Goal: Task Accomplishment & Management: Use online tool/utility

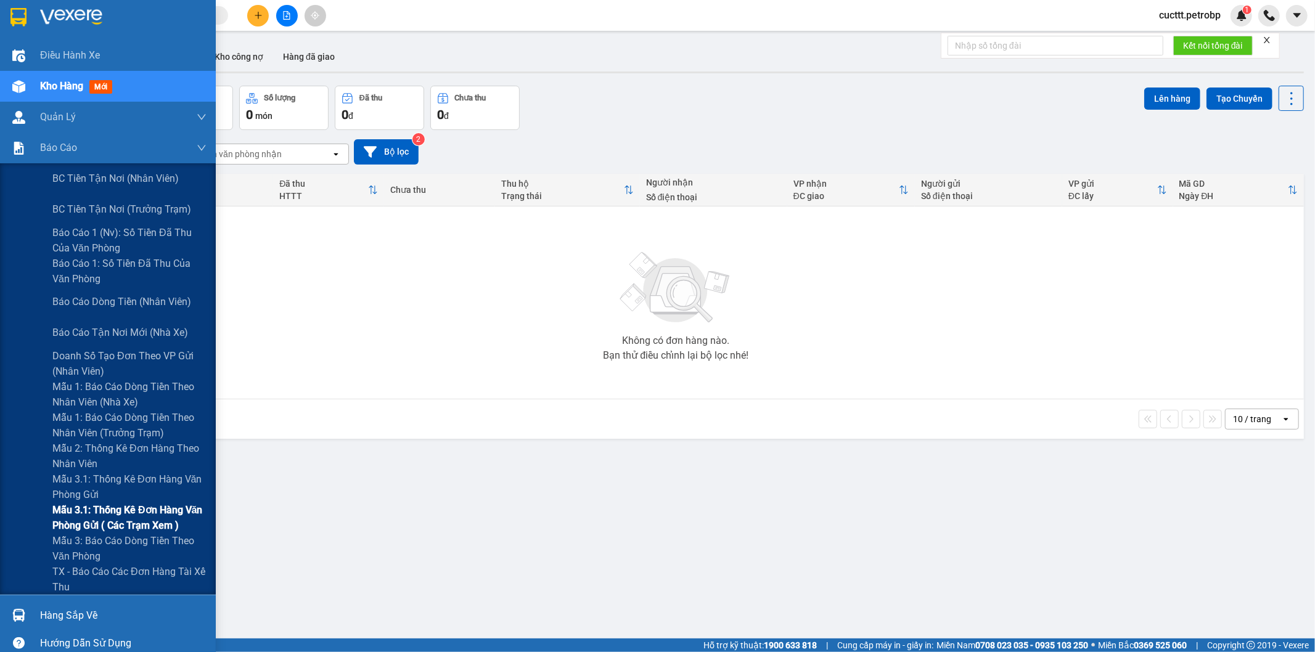
click at [115, 515] on span "Mẫu 3.1: Thống kê đơn hàng văn phòng gửi ( các trạm xem )" at bounding box center [129, 518] width 154 height 31
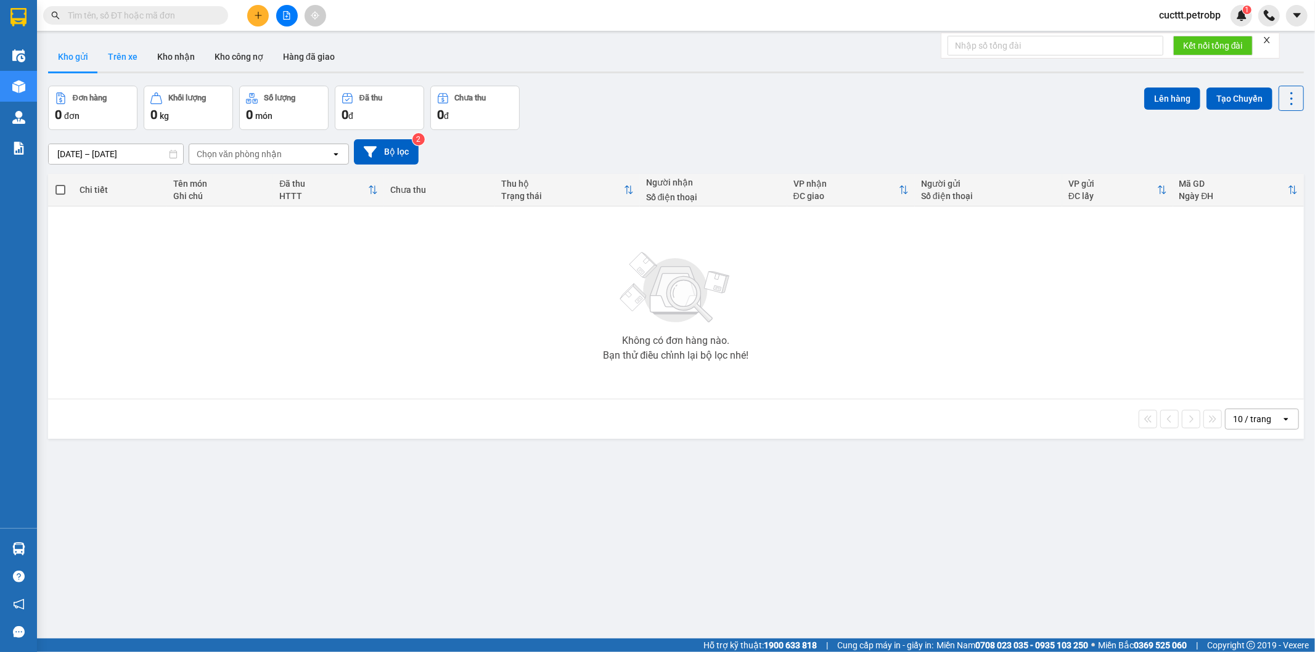
click at [118, 59] on button "Trên xe" at bounding box center [122, 57] width 49 height 30
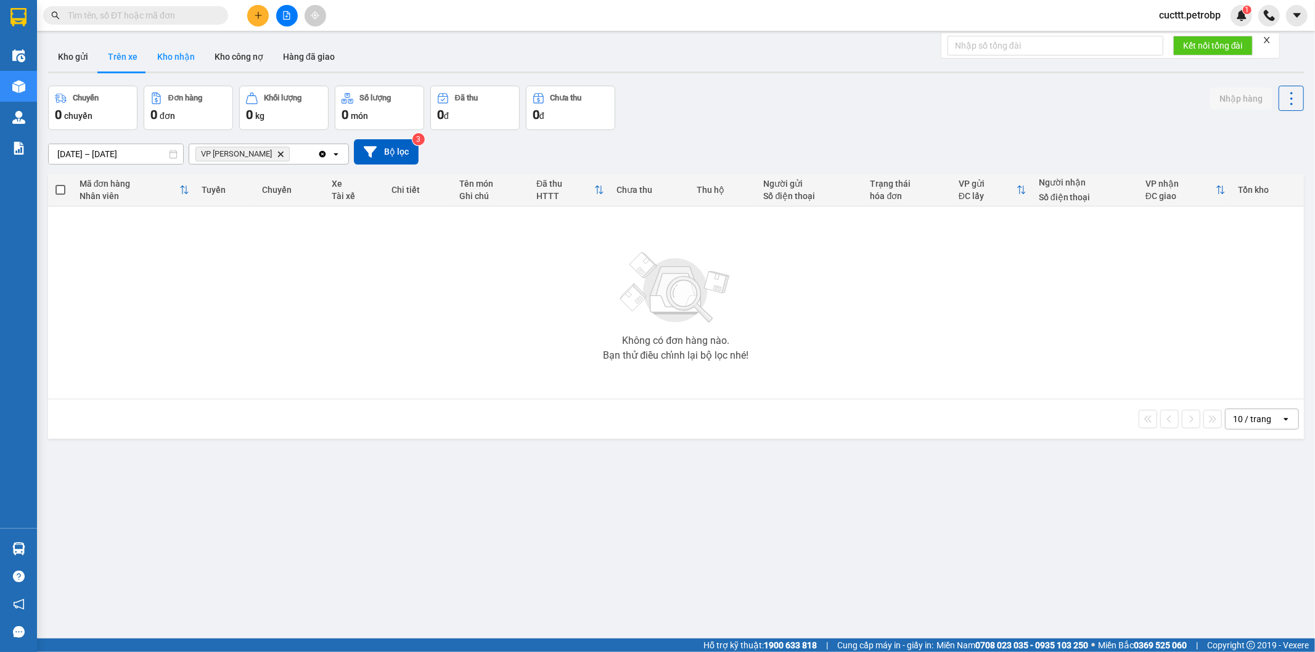
click at [167, 59] on button "Kho nhận" at bounding box center [175, 57] width 57 height 30
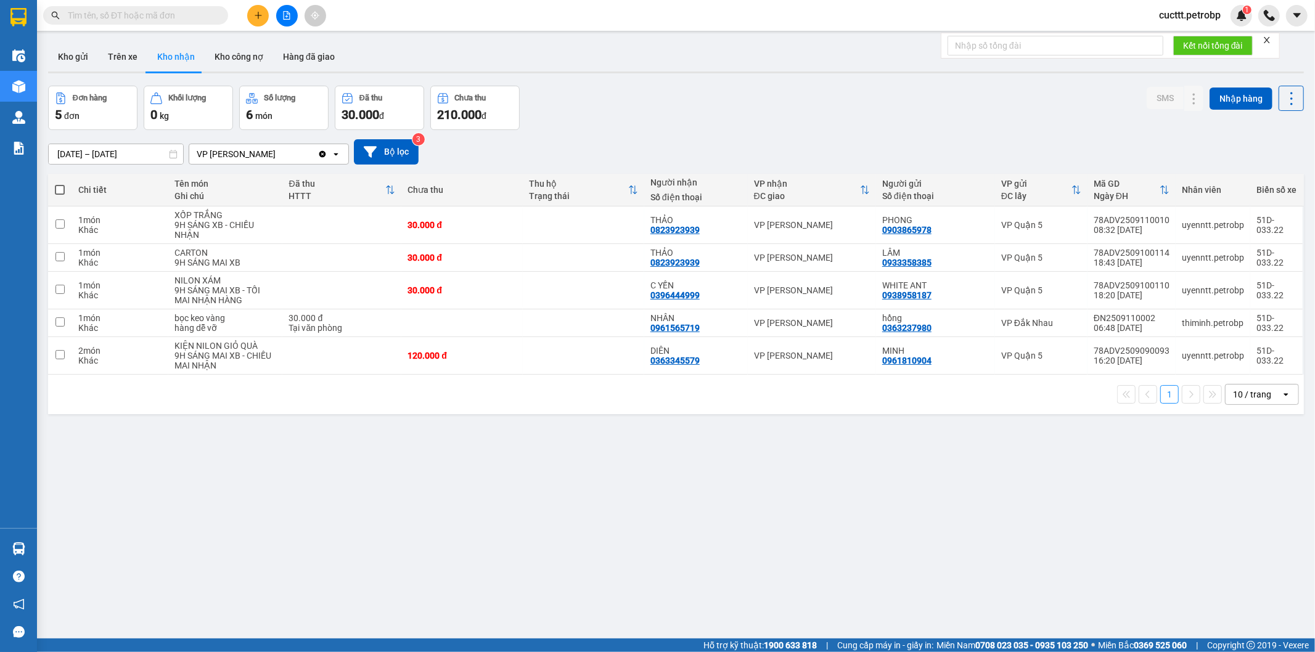
click at [153, 13] on input "text" at bounding box center [141, 16] width 146 height 14
paste input "0982555117"
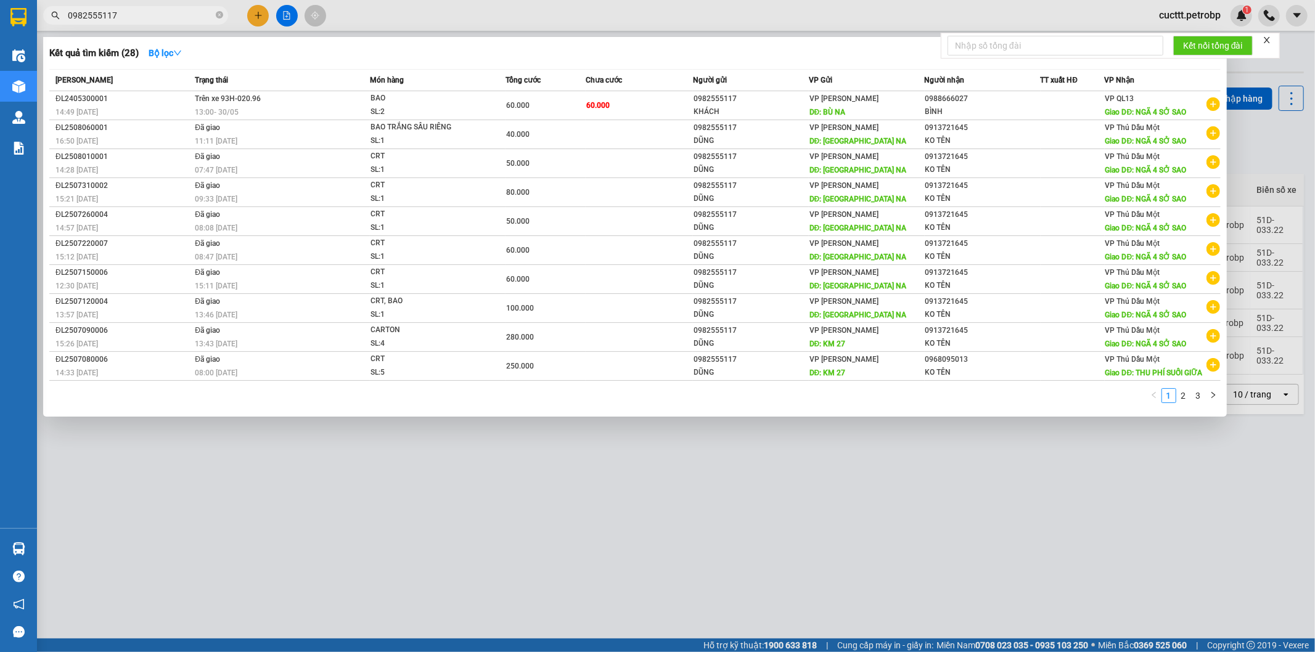
click at [70, 16] on input "0982555117" at bounding box center [141, 16] width 146 height 14
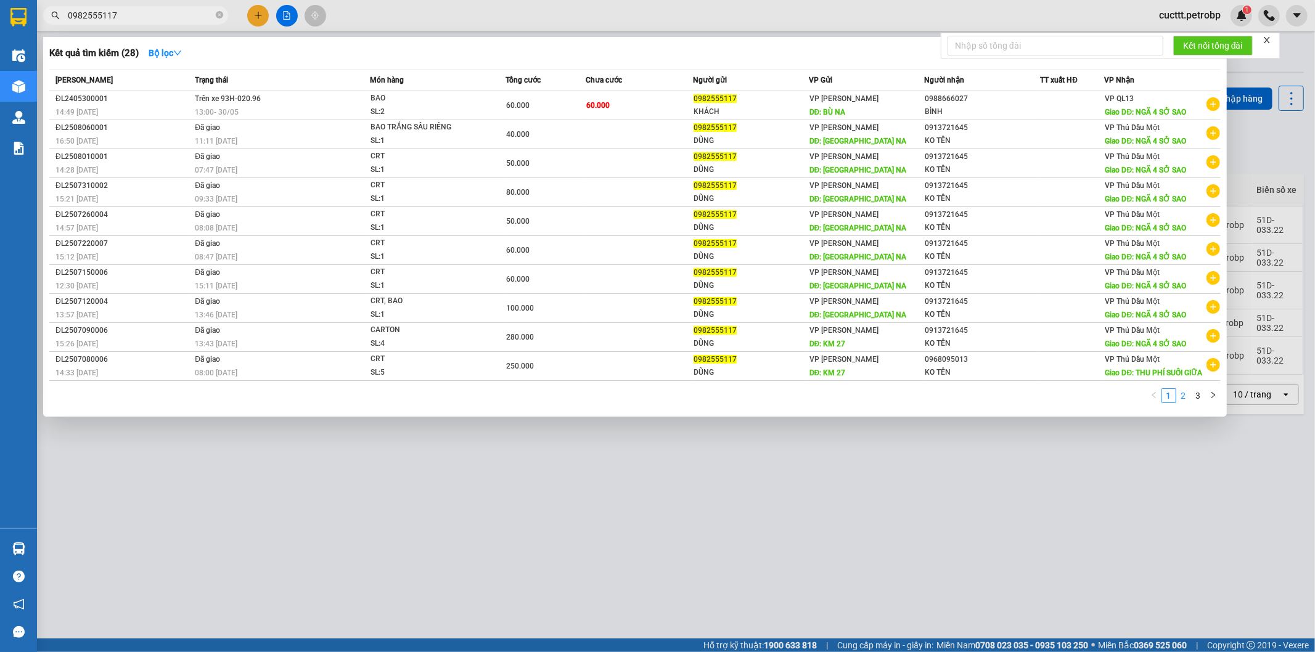
type input "0982555117"
click at [1183, 397] on link "2" at bounding box center [1184, 396] width 14 height 14
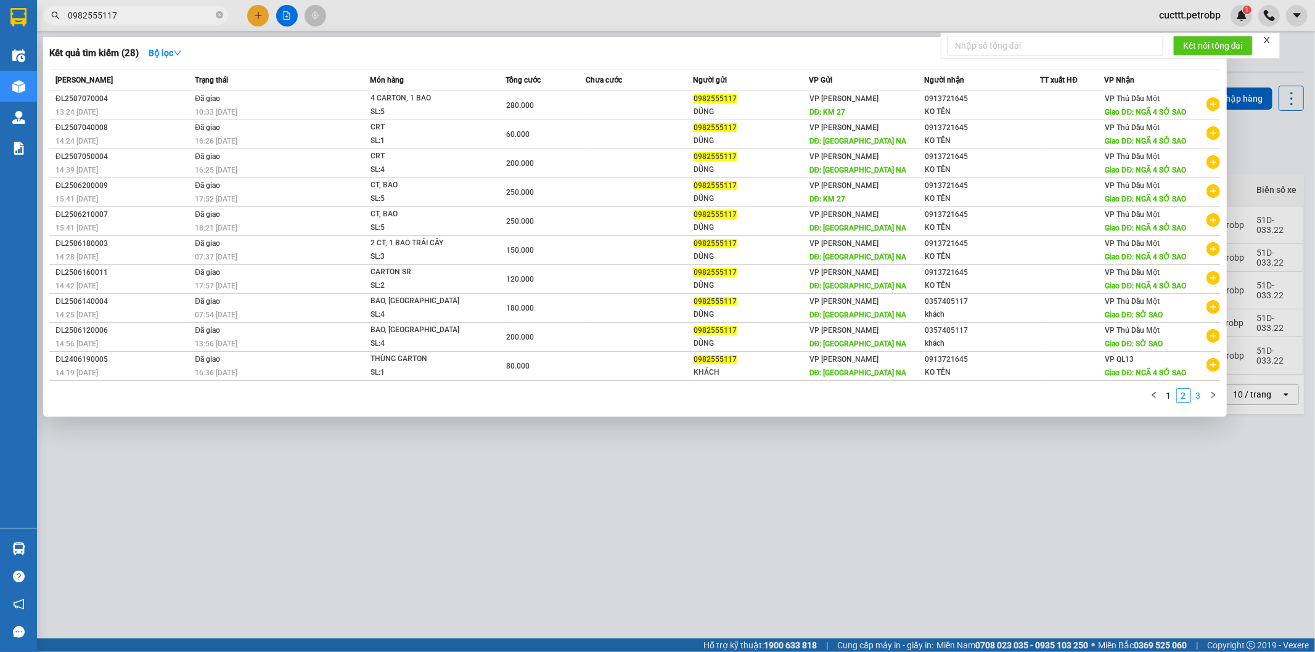
click at [1195, 398] on link "3" at bounding box center [1199, 396] width 14 height 14
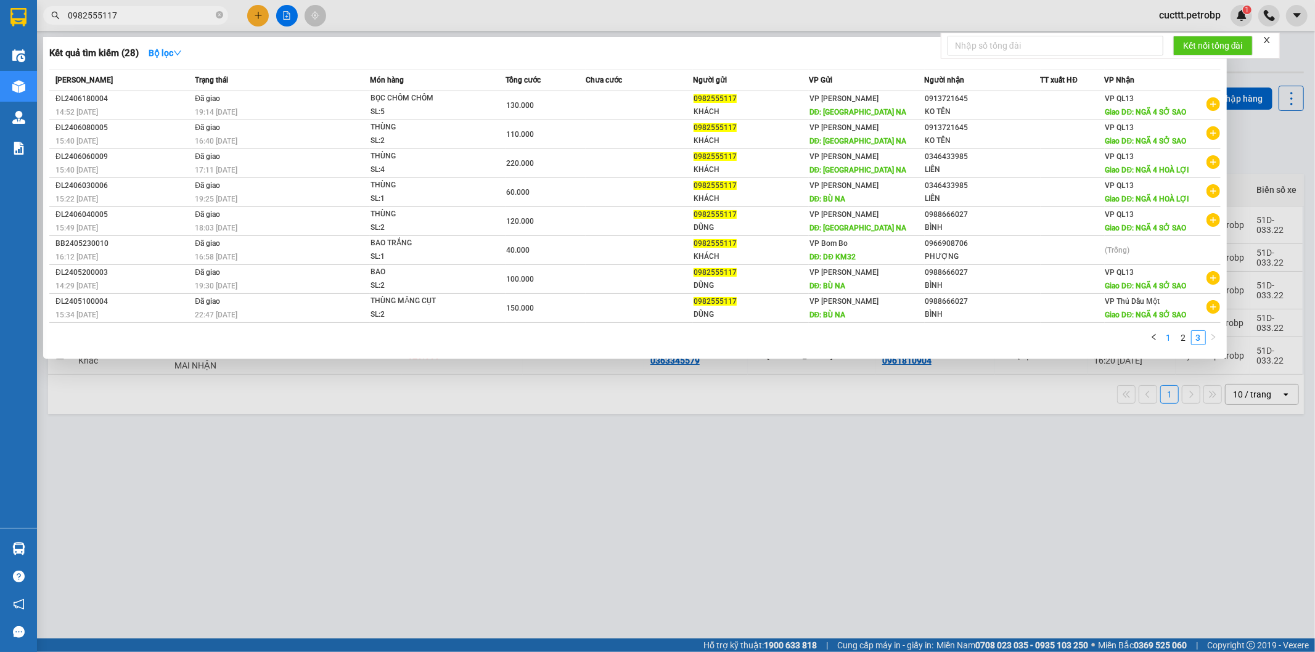
click at [1166, 343] on link "1" at bounding box center [1169, 338] width 14 height 14
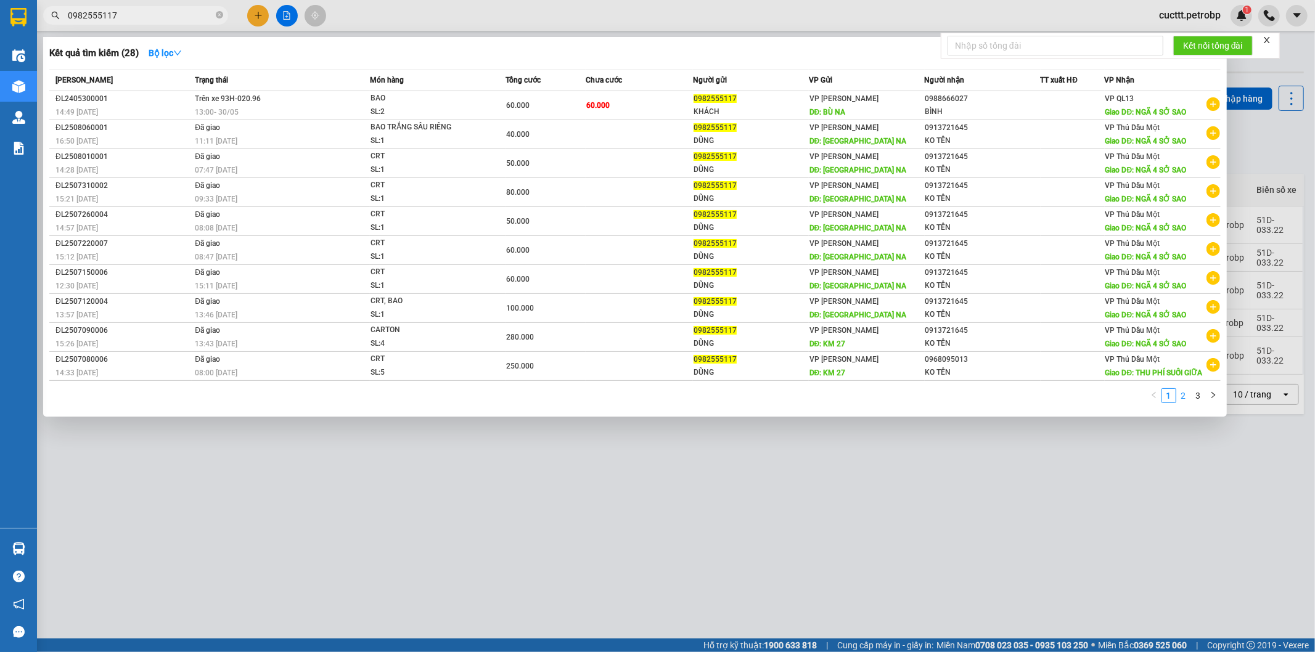
click at [1183, 403] on link "2" at bounding box center [1184, 396] width 14 height 14
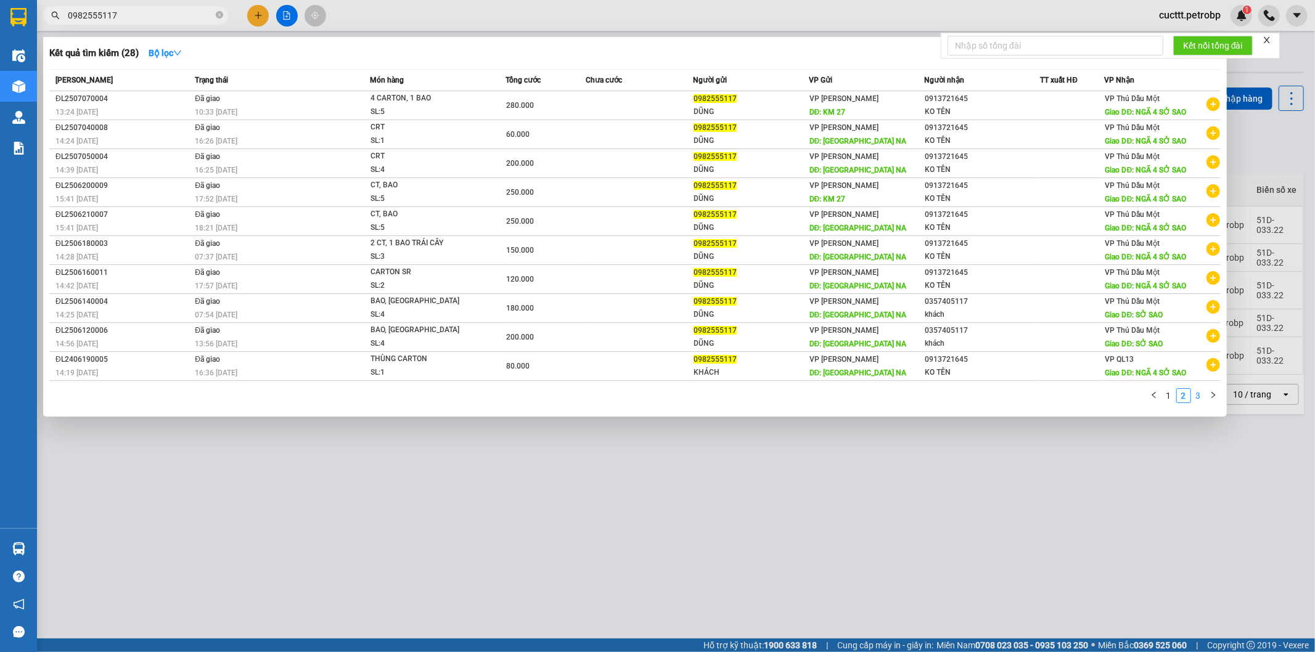
click at [1200, 403] on link "3" at bounding box center [1199, 396] width 14 height 14
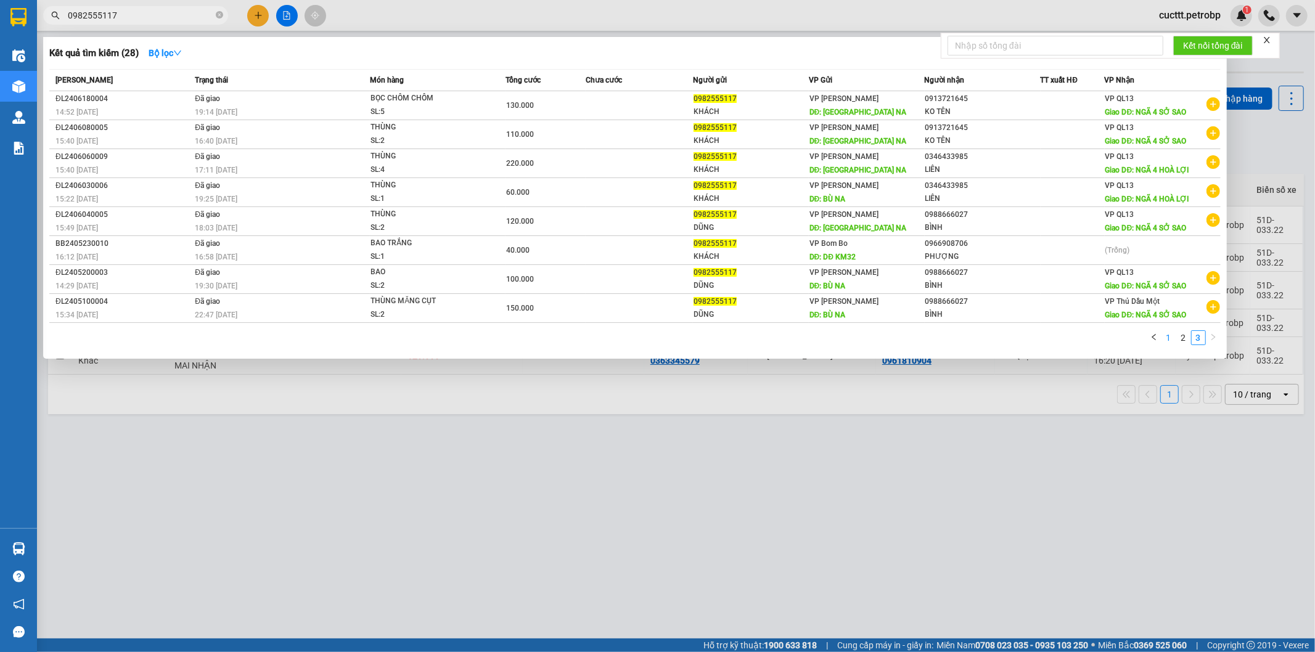
click at [1167, 337] on link "1" at bounding box center [1169, 338] width 14 height 14
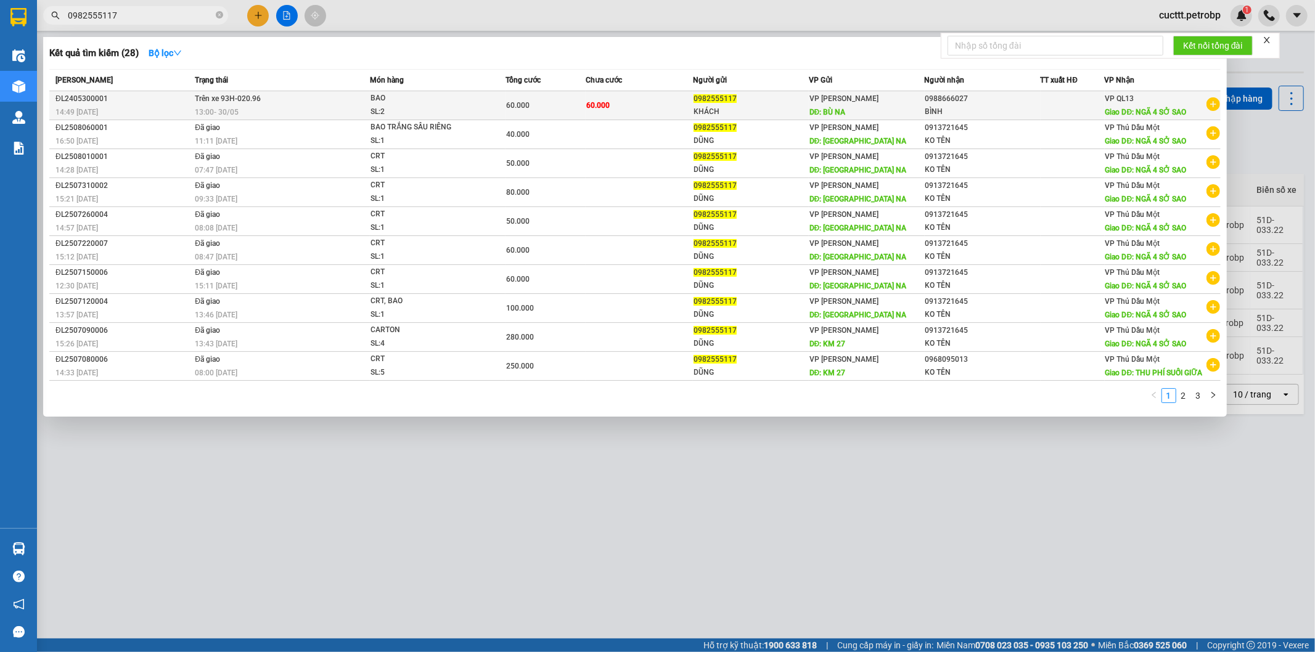
click at [1040, 107] on div "BÌNH" at bounding box center [983, 111] width 115 height 13
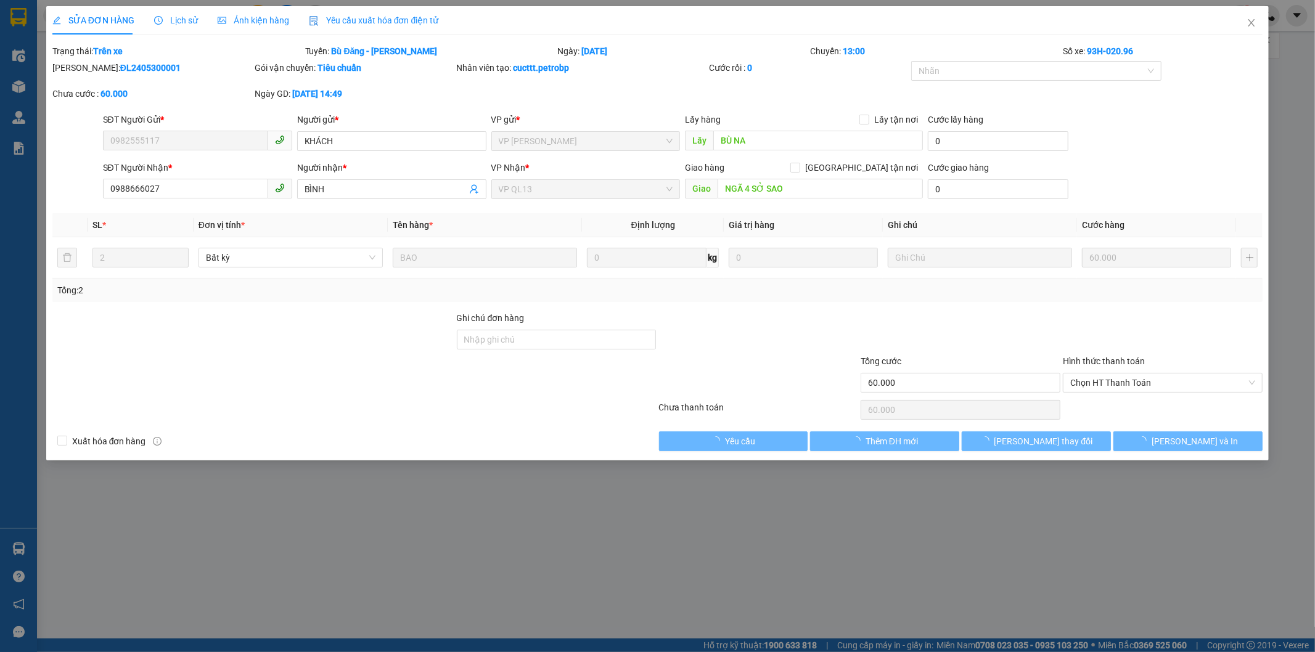
type input "0982555117"
type input "KHÁCH"
type input "BÙ NA"
type input "0988666027"
type input "BÌNH"
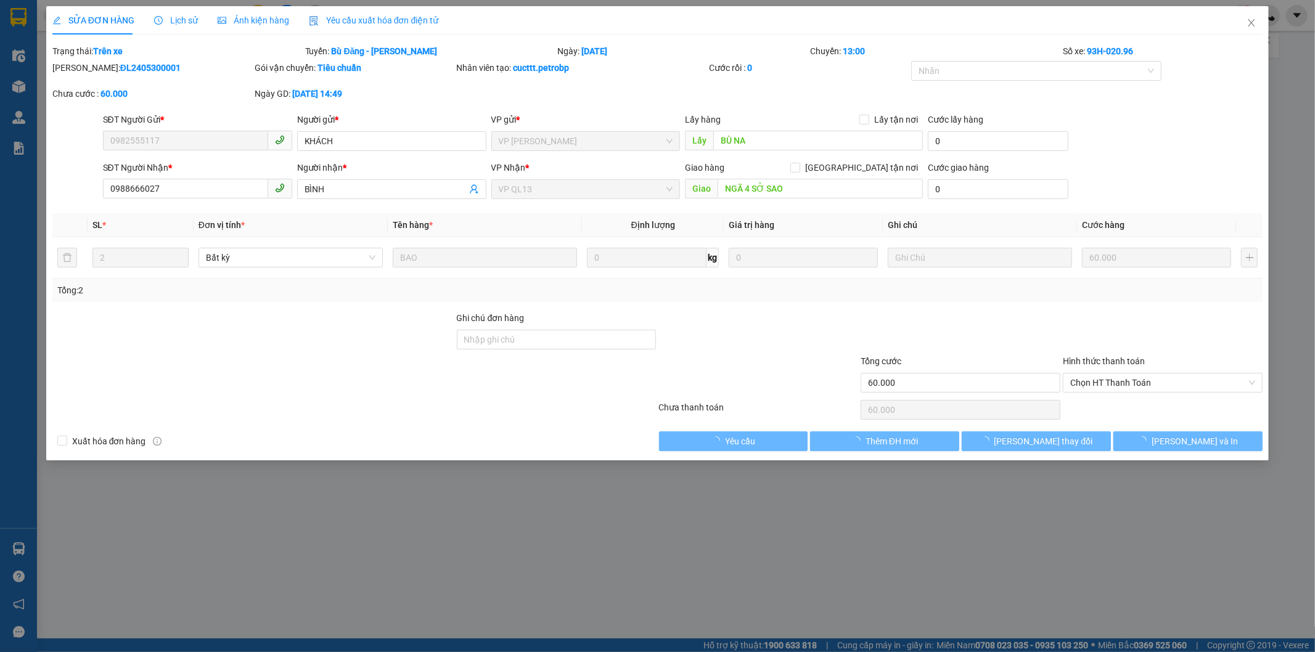
type input "NGÃ 4 SỞ SAO"
type input "60.000"
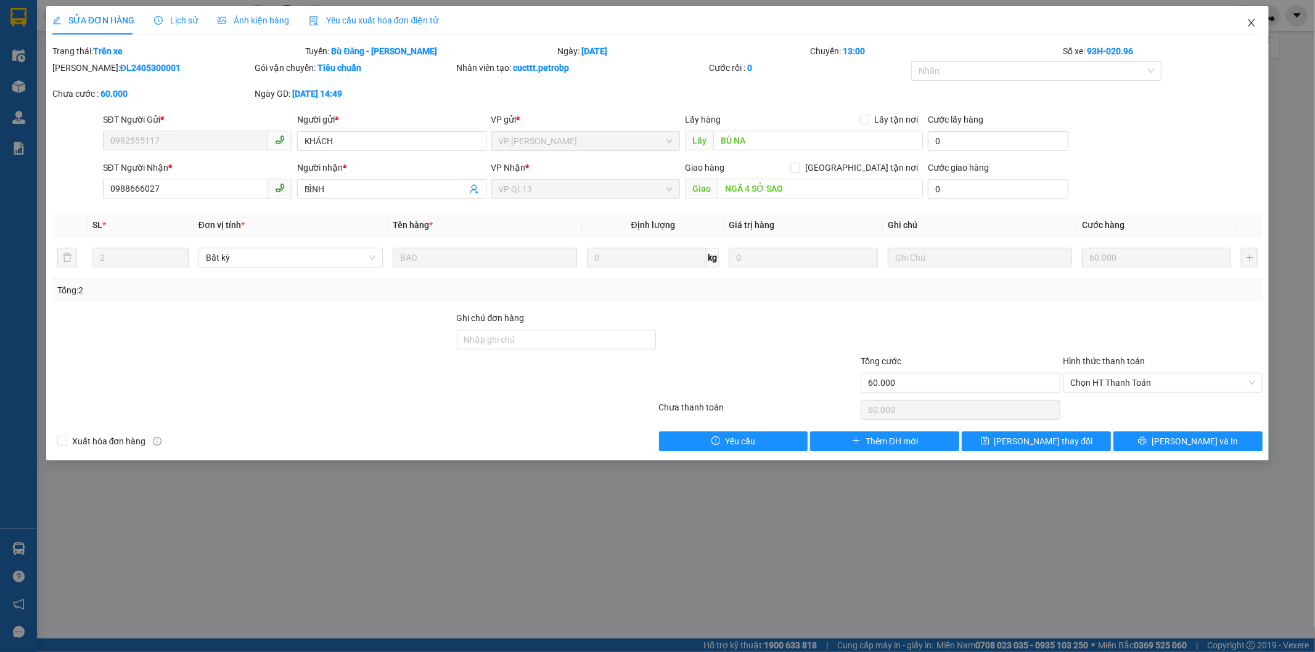
click at [1246, 28] on span "Close" at bounding box center [1252, 23] width 35 height 35
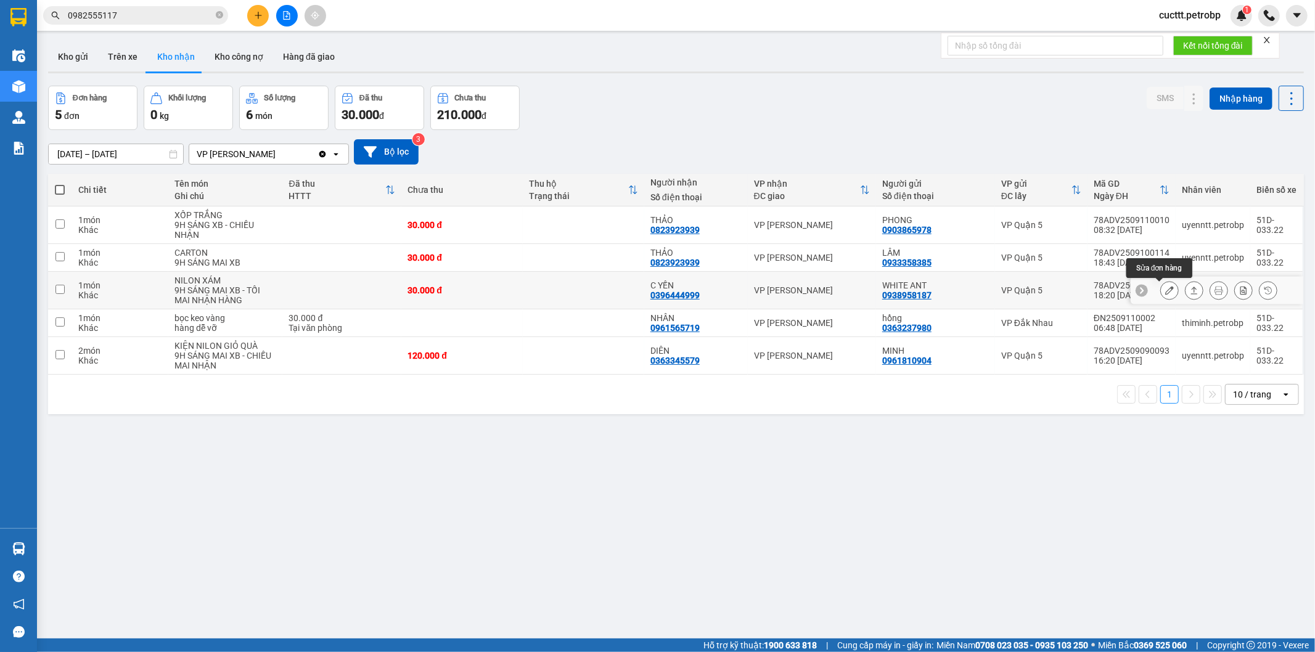
click at [1166, 290] on icon at bounding box center [1170, 290] width 9 height 9
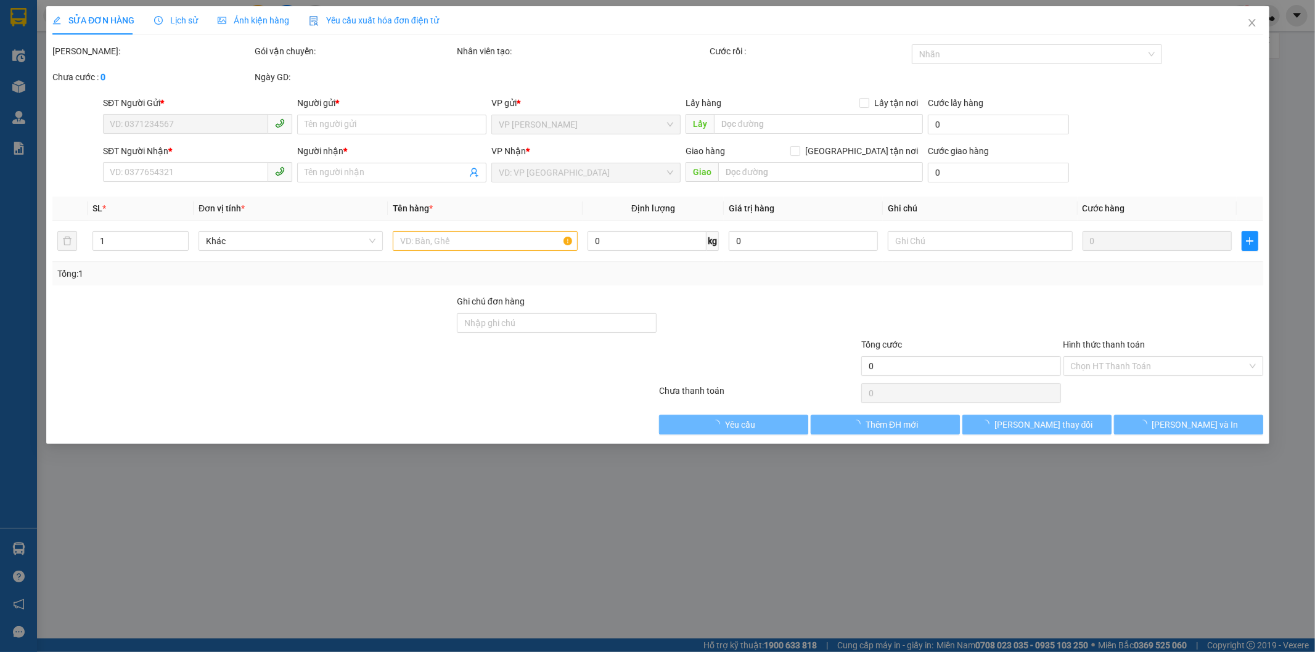
type input "0938958187"
type input "WHITE ANT"
type input "0396444999"
type input "C YẾN"
type input "30.000"
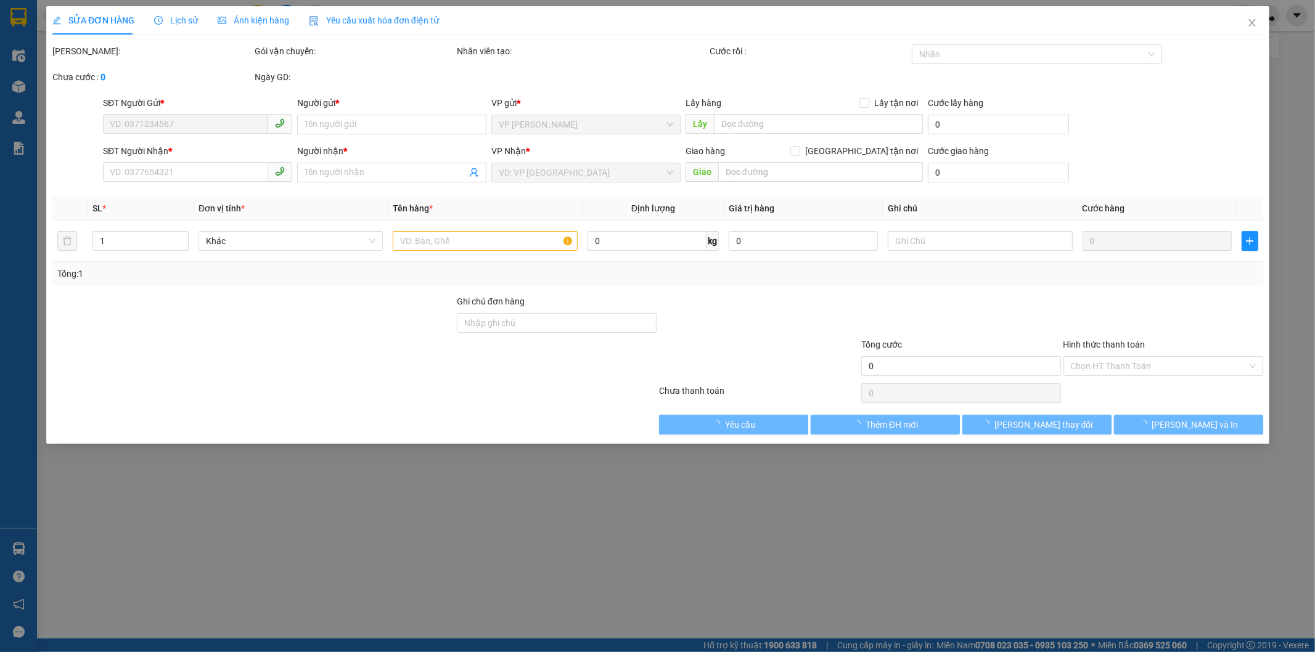
type input "30.000"
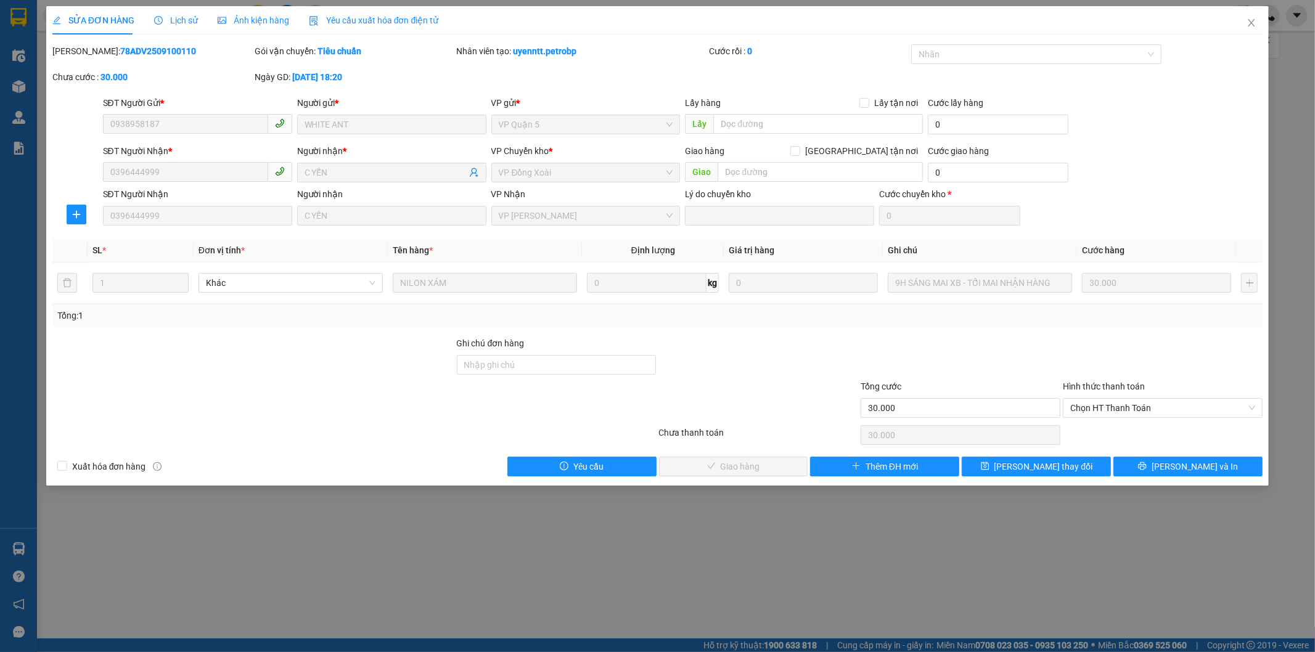
click at [189, 26] on div "Lịch sử" at bounding box center [176, 21] width 44 height 14
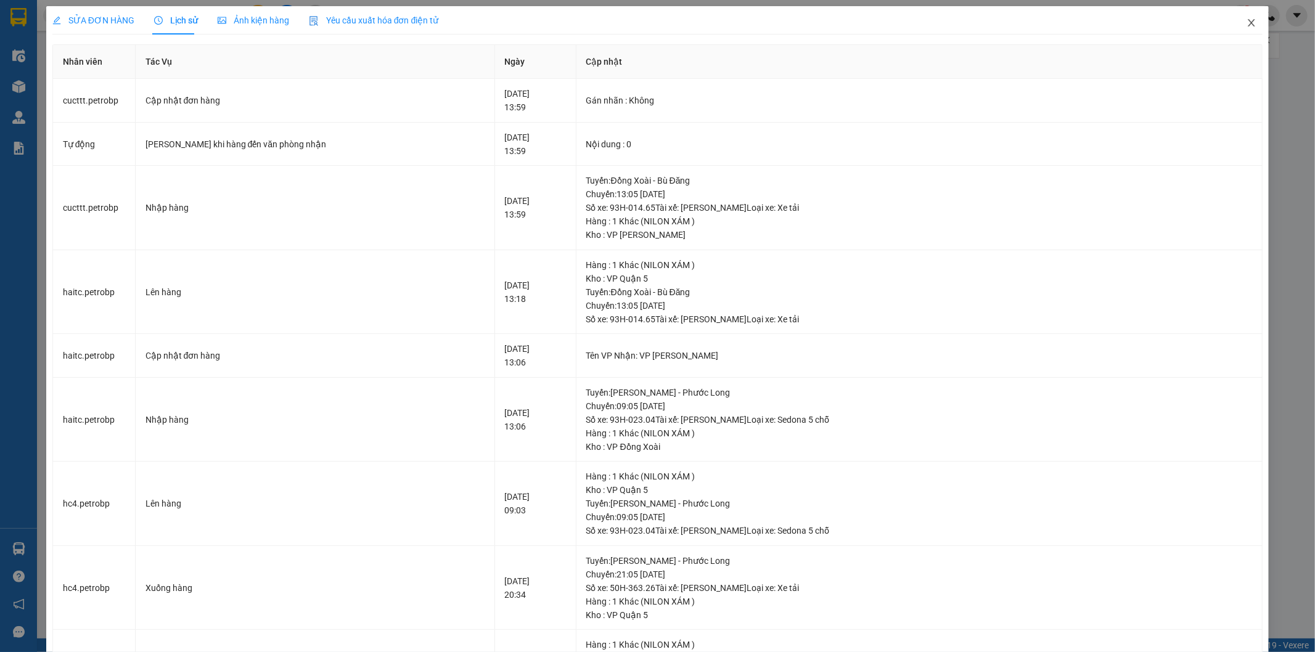
click at [1247, 27] on icon "close" at bounding box center [1252, 23] width 10 height 10
